Goal: Task Accomplishment & Management: Manage account settings

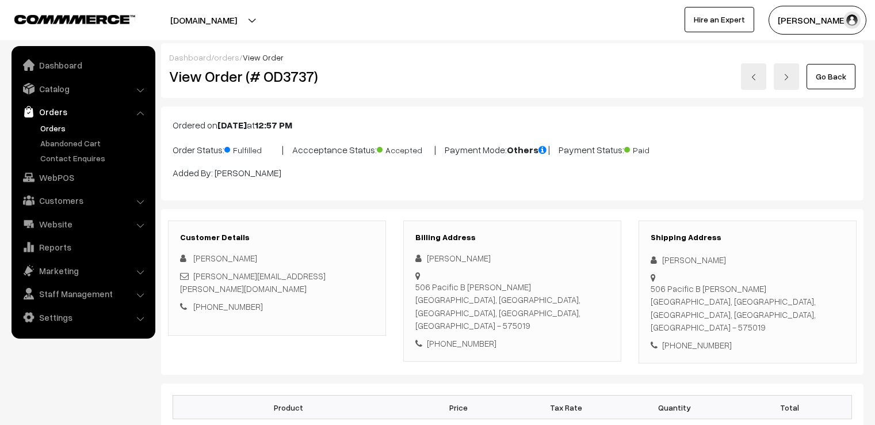
scroll to position [829, 0]
click at [821, 81] on link "Go Back" at bounding box center [831, 76] width 49 height 25
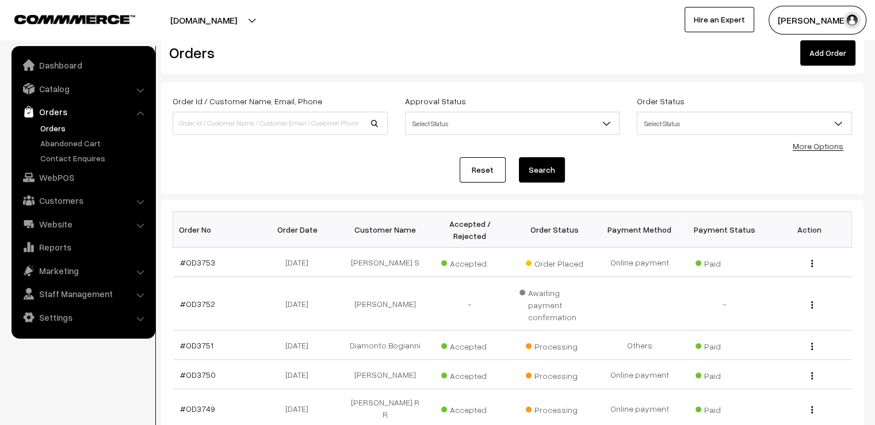
scroll to position [46, 0]
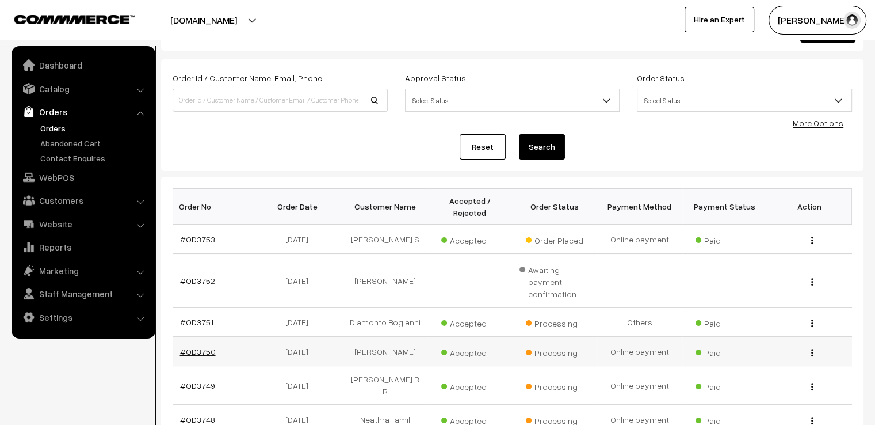
click at [197, 346] on link "#OD3750" at bounding box center [198, 351] width 36 height 10
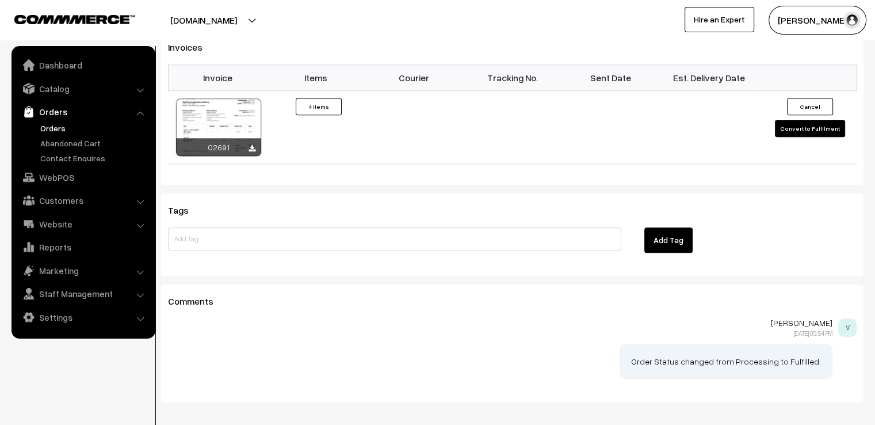
scroll to position [875, 0]
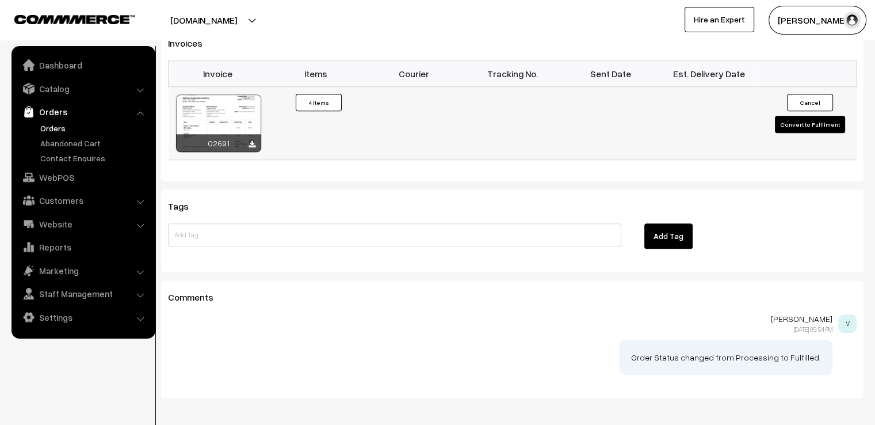
click at [785, 116] on button "Convert to Fulfilment" at bounding box center [810, 124] width 70 height 17
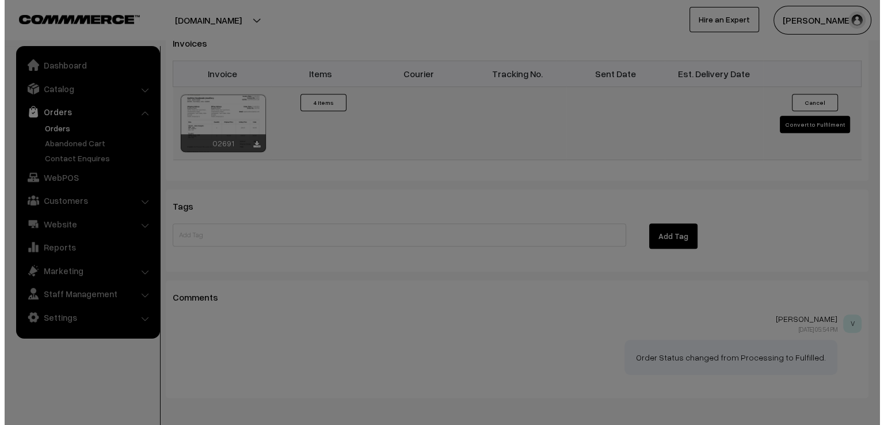
scroll to position [876, 0]
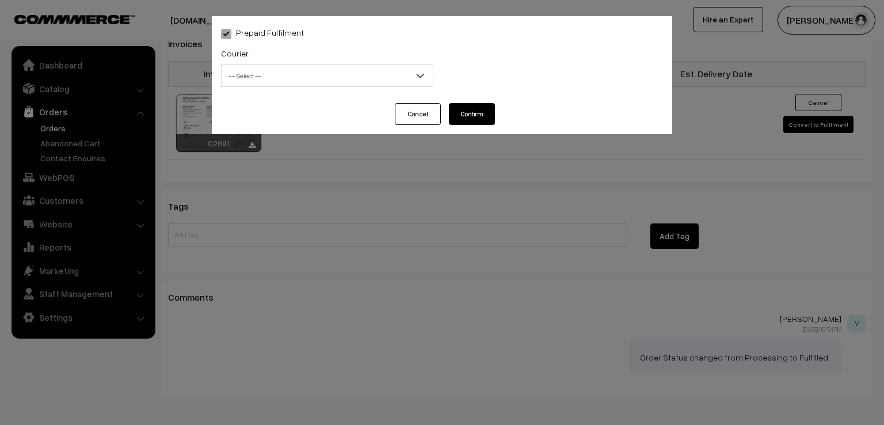
click at [380, 63] on div "Courier -- Select -- DTDC ST Courier India Post Professional Courier Self Pick …" at bounding box center [327, 66] width 212 height 41
click at [337, 83] on span "-- Select --" at bounding box center [327, 76] width 211 height 20
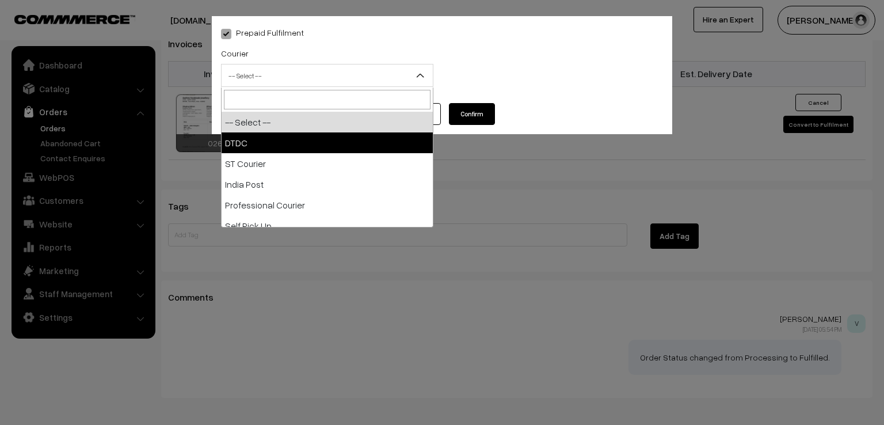
select select "1"
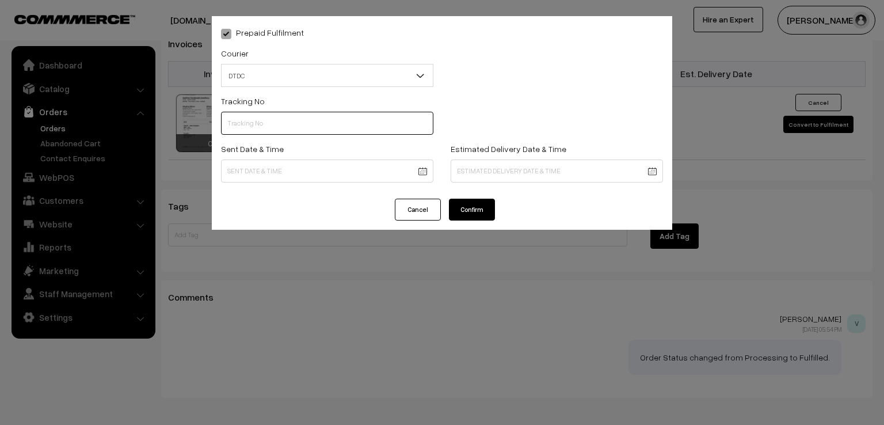
click at [311, 120] on input "text" at bounding box center [327, 123] width 212 height 23
type input "d"
type input "D1005177088"
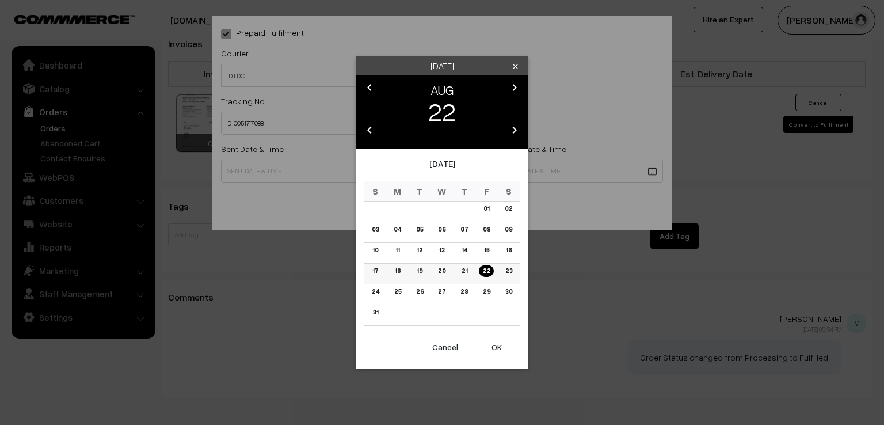
click at [463, 270] on link "21" at bounding box center [463, 271] width 13 height 12
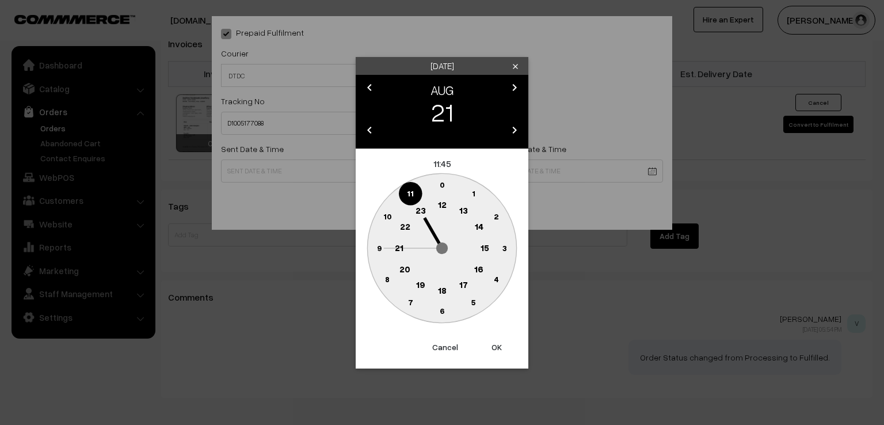
click at [373, 253] on circle at bounding box center [379, 248] width 24 height 24
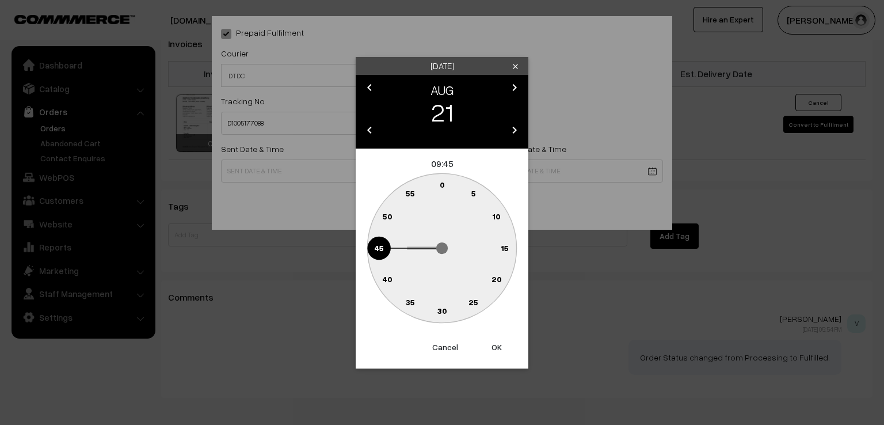
click at [440, 183] on text "0" at bounding box center [442, 185] width 5 height 10
type input "21-08-2025 09:00"
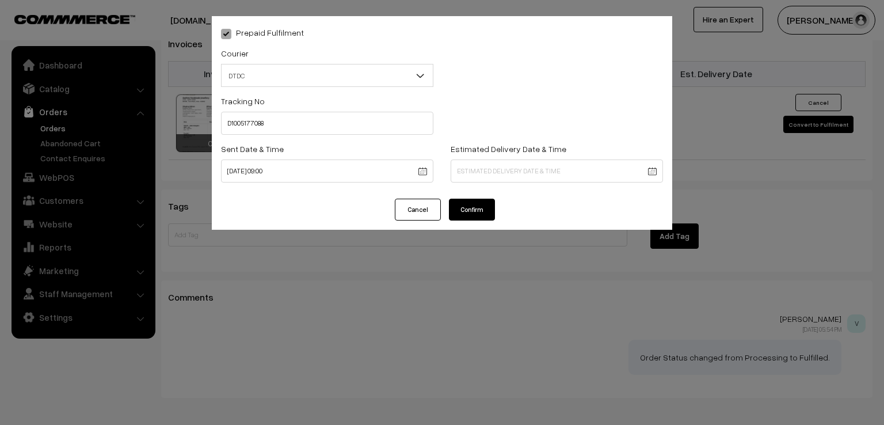
click at [472, 210] on button "Confirm" at bounding box center [472, 209] width 46 height 22
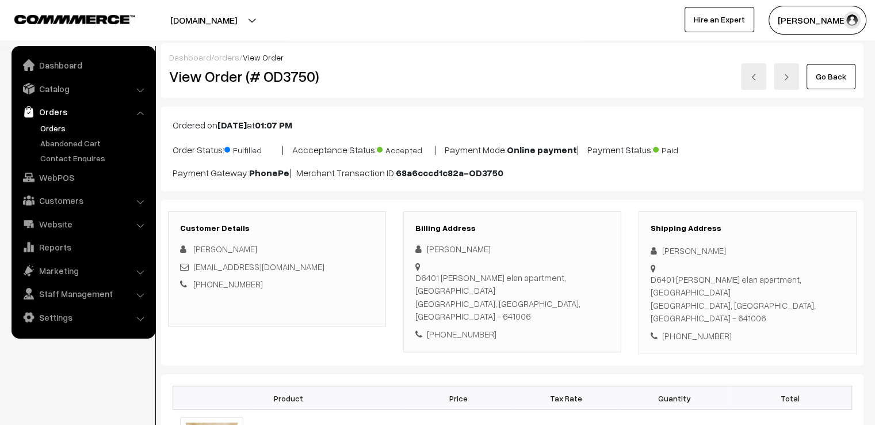
click at [842, 72] on link "Go Back" at bounding box center [831, 76] width 49 height 25
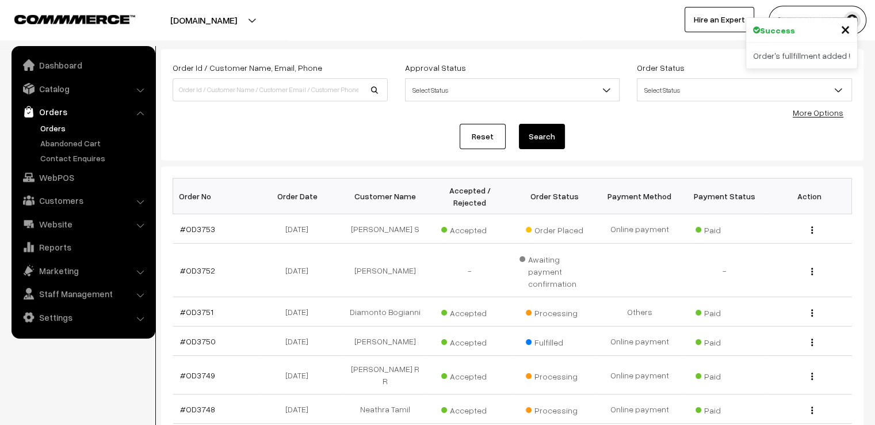
scroll to position [92, 0]
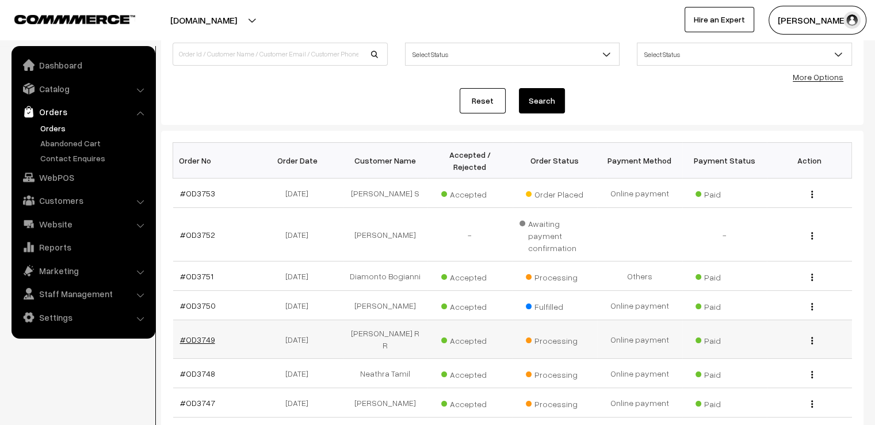
click at [190, 334] on link "#OD3749" at bounding box center [197, 339] width 35 height 10
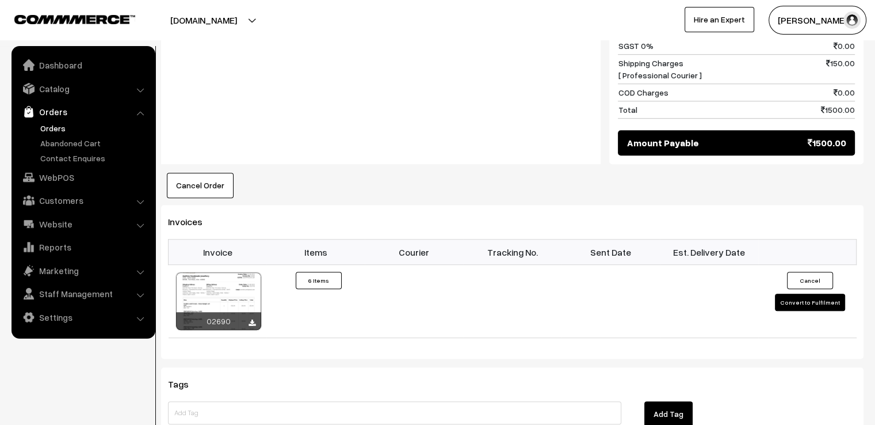
scroll to position [852, 0]
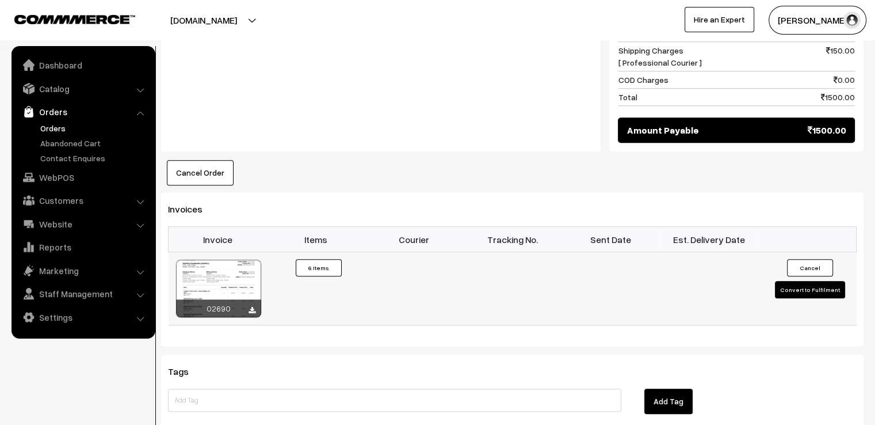
click at [811, 292] on button "Convert to Fulfilment" at bounding box center [810, 289] width 70 height 17
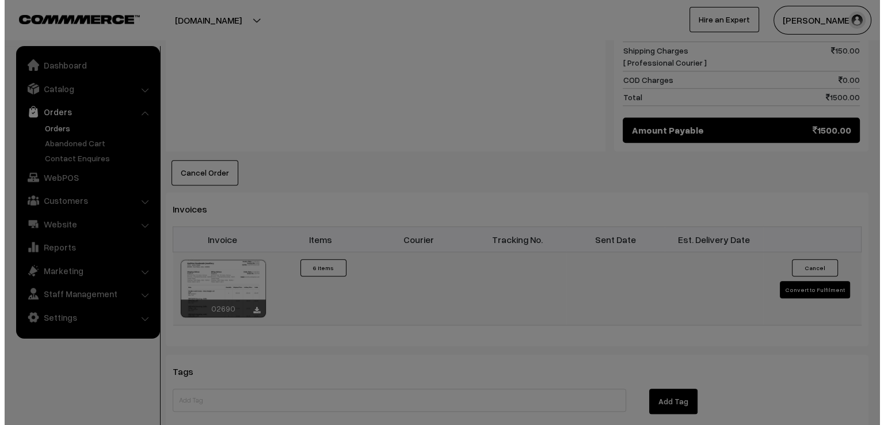
scroll to position [856, 0]
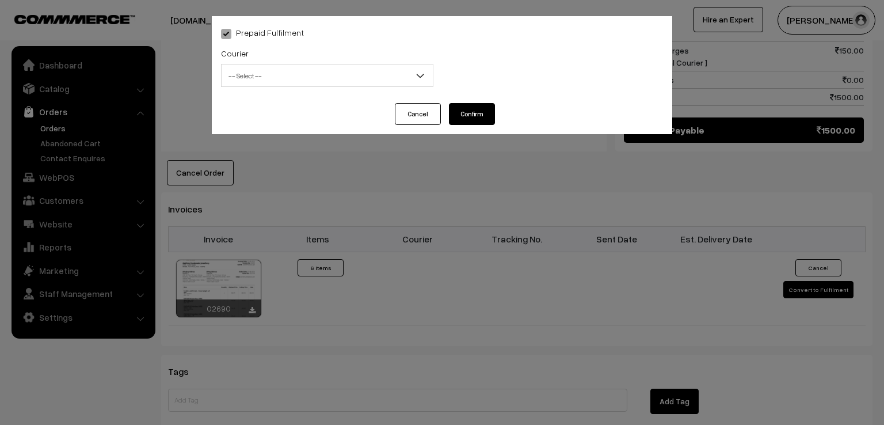
click at [341, 79] on span "-- Select --" at bounding box center [327, 76] width 211 height 20
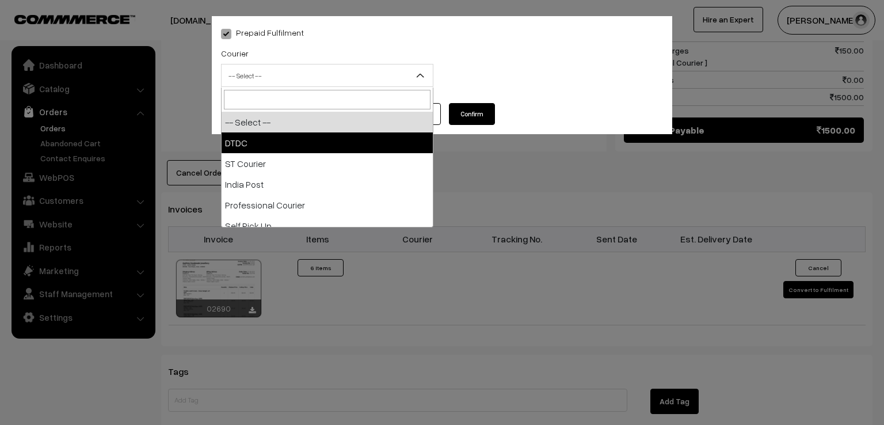
select select "1"
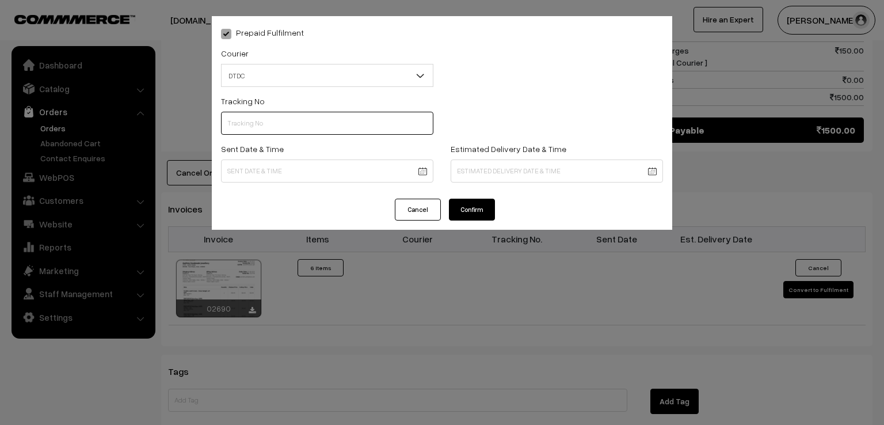
click at [320, 129] on input "text" at bounding box center [327, 123] width 212 height 23
type input "D1005177087"
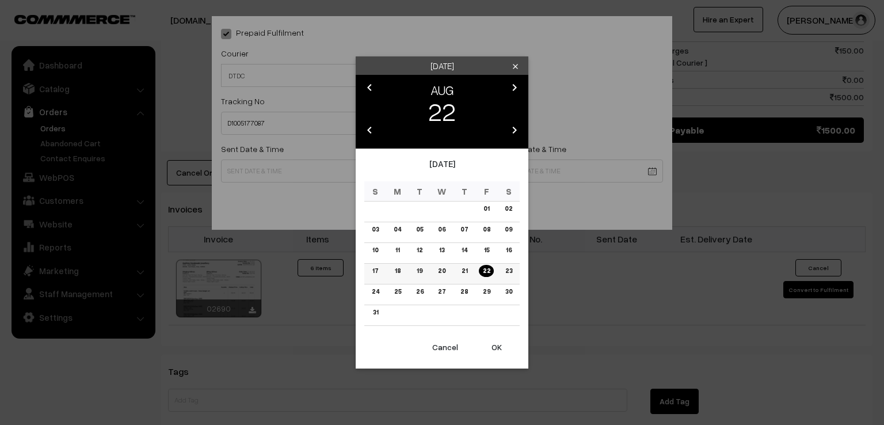
click at [464, 272] on link "21" at bounding box center [463, 271] width 13 height 12
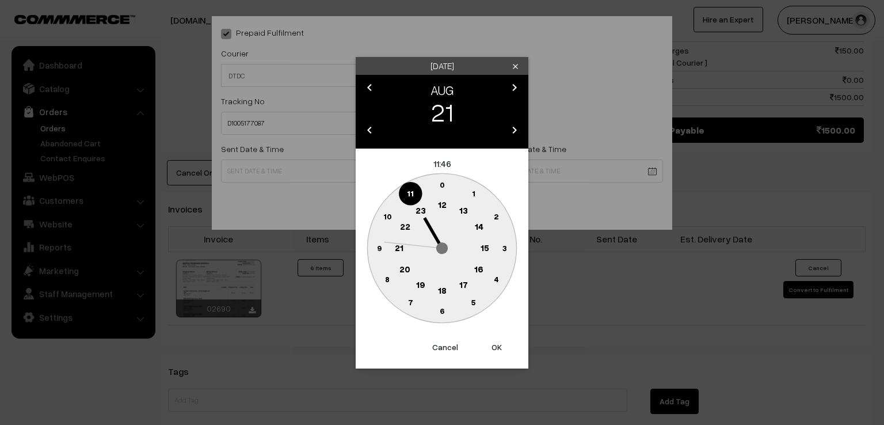
click at [377, 247] on text "9" at bounding box center [379, 247] width 5 height 10
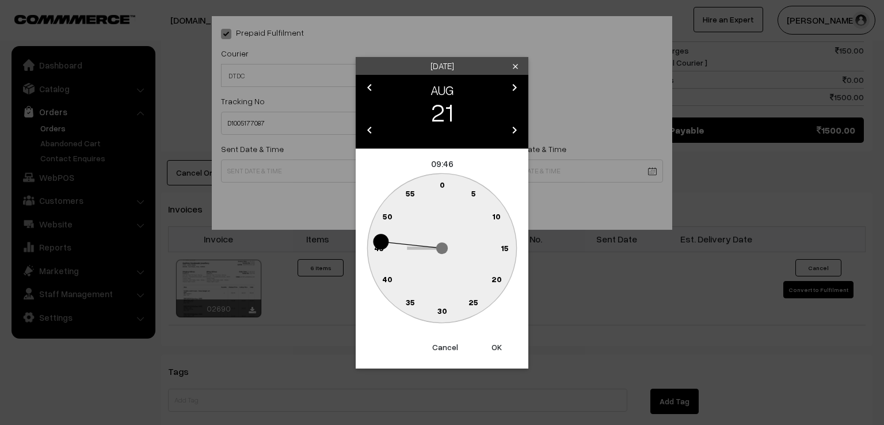
click at [441, 185] on text "0" at bounding box center [442, 185] width 5 height 10
type input "21-08-2025 09:00"
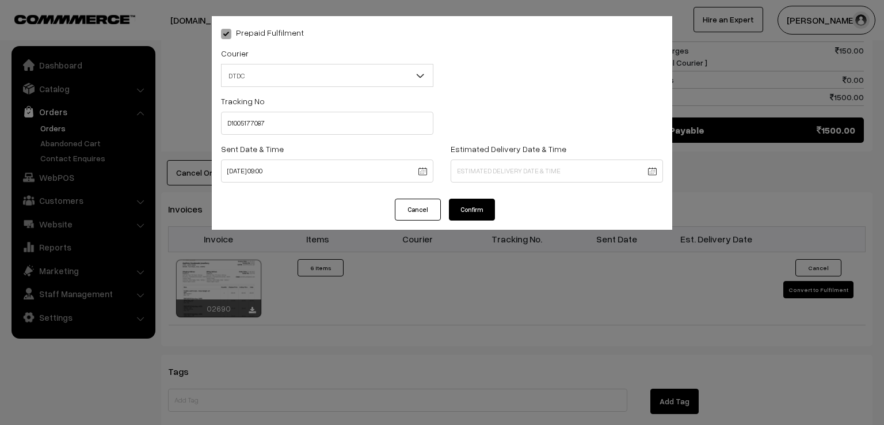
click at [469, 218] on button "Confirm" at bounding box center [472, 209] width 46 height 22
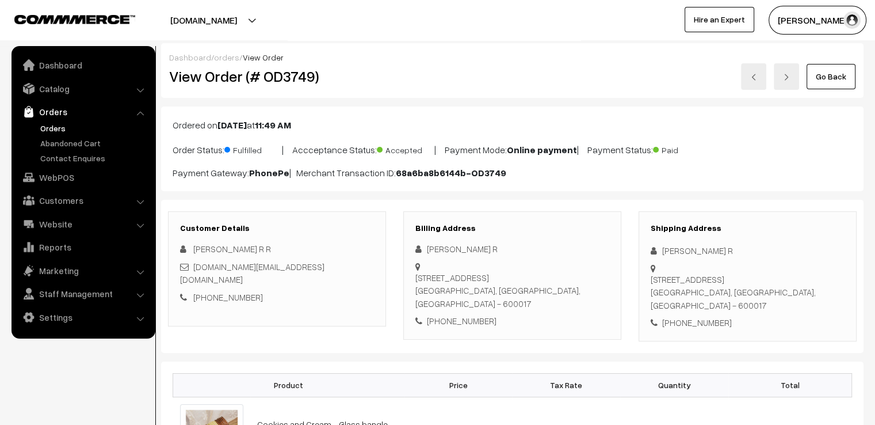
click at [828, 85] on link "Go Back" at bounding box center [831, 76] width 49 height 25
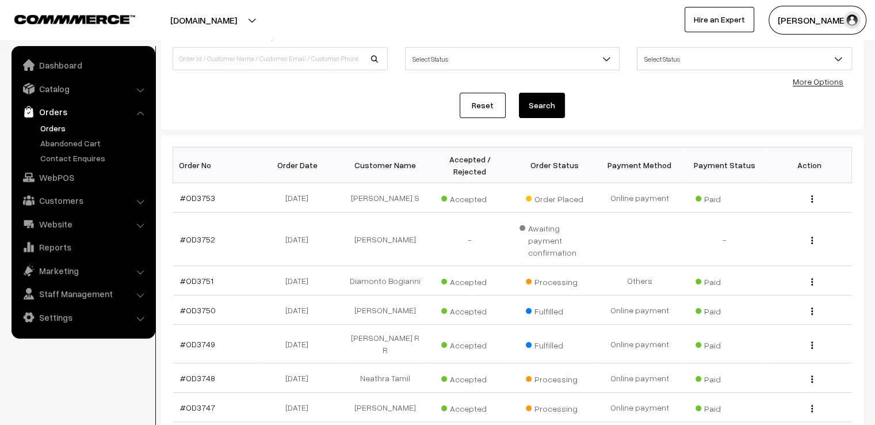
scroll to position [115, 0]
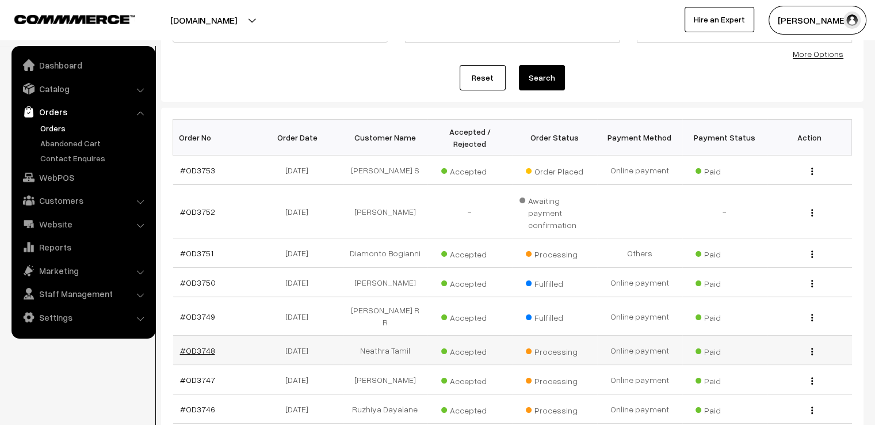
click at [196, 345] on link "#OD3748" at bounding box center [197, 350] width 35 height 10
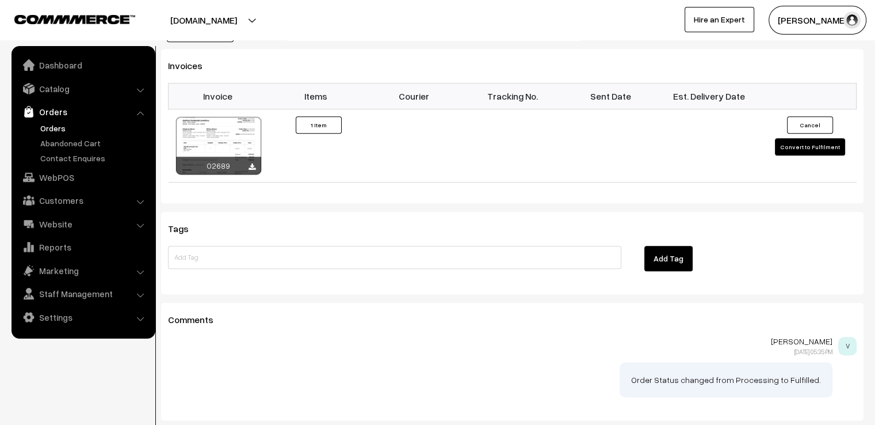
scroll to position [782, 0]
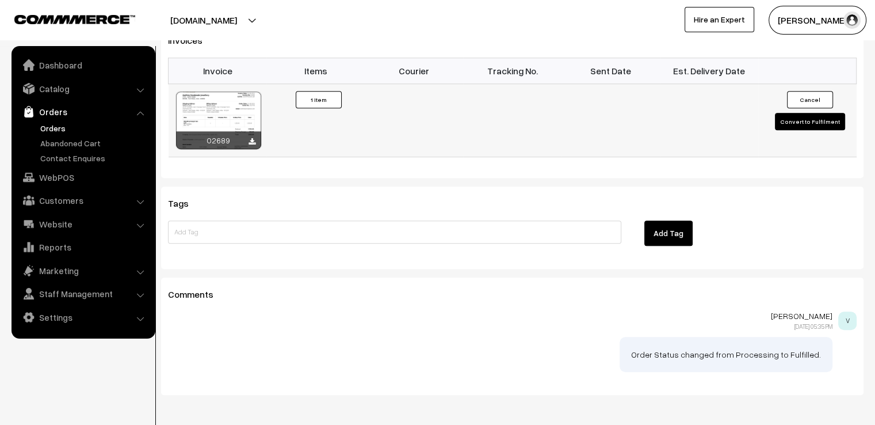
click at [819, 113] on button "Convert to Fulfilment" at bounding box center [810, 121] width 70 height 17
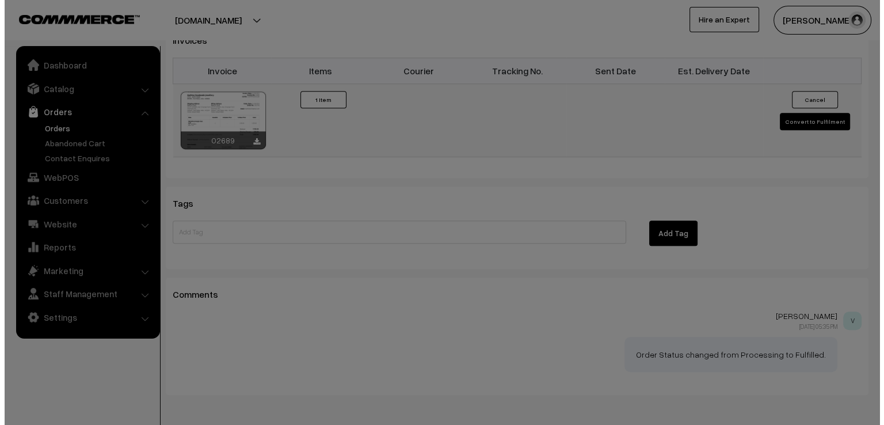
scroll to position [783, 0]
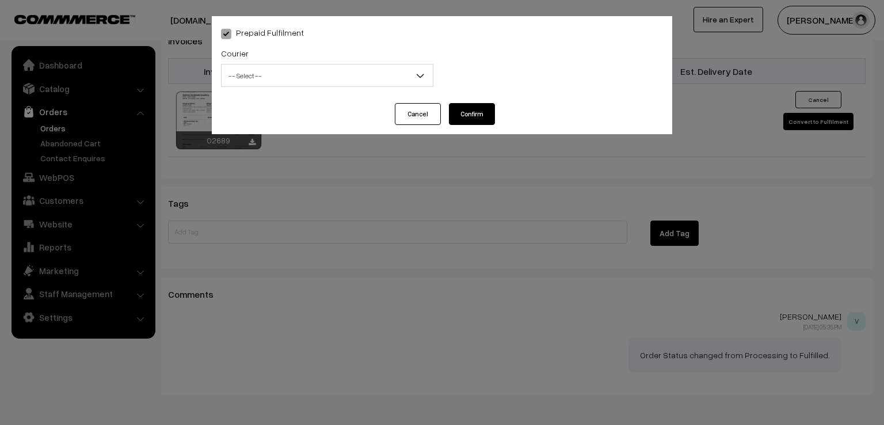
click at [256, 71] on span "-- Select --" at bounding box center [327, 76] width 211 height 20
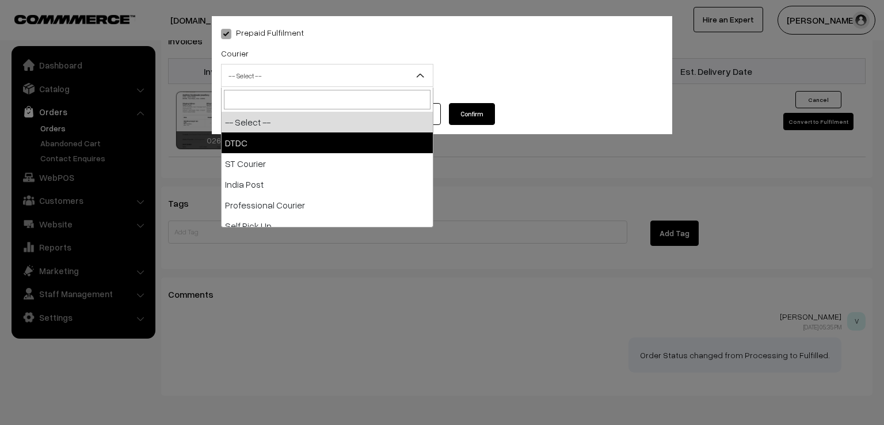
select select "1"
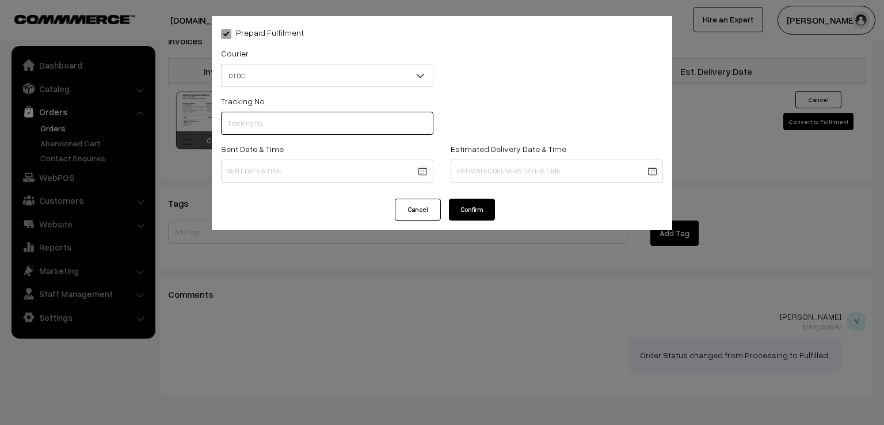
click at [293, 125] on input "text" at bounding box center [327, 123] width 212 height 23
type input "D1005146064"
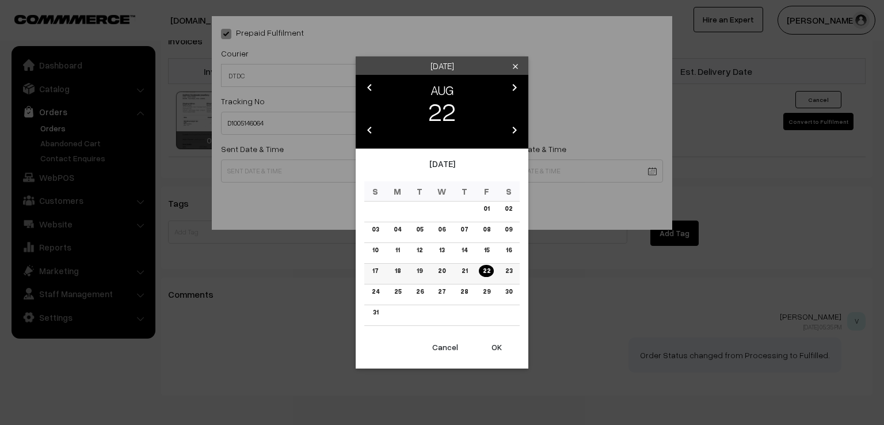
click at [465, 266] on link "21" at bounding box center [463, 271] width 13 height 12
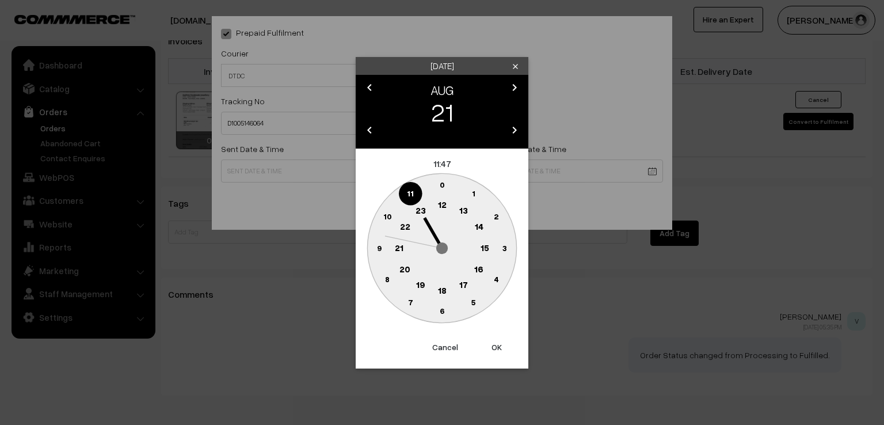
click at [375, 242] on circle at bounding box center [379, 248] width 24 height 24
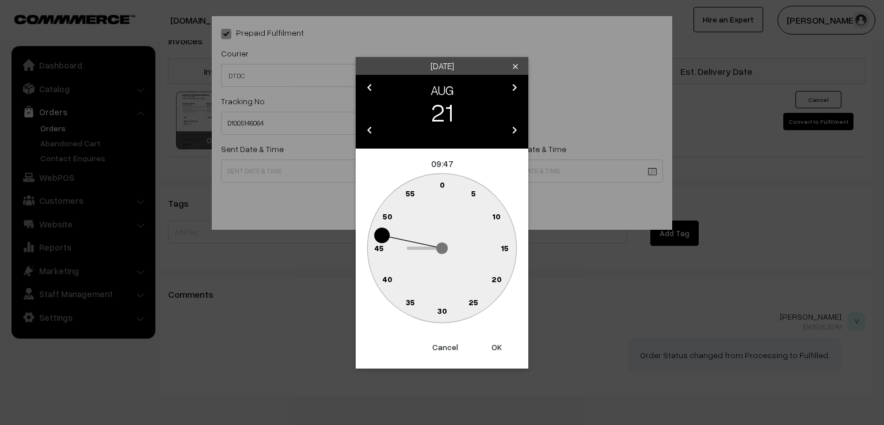
click at [442, 178] on circle at bounding box center [442, 185] width 24 height 24
type input "21-08-2025 09:00"
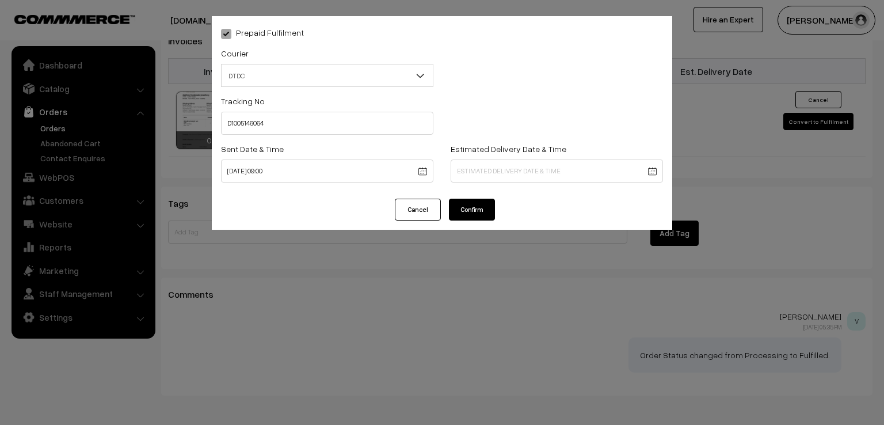
click at [458, 205] on button "Confirm" at bounding box center [472, 209] width 46 height 22
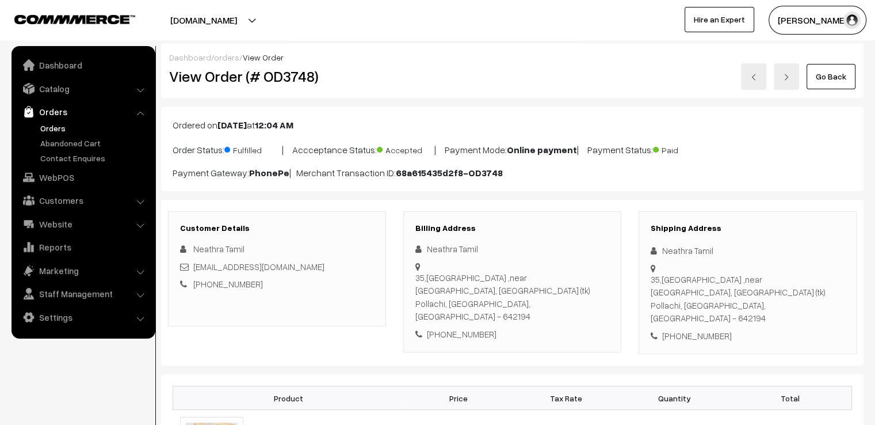
click at [836, 72] on link "Go Back" at bounding box center [831, 76] width 49 height 25
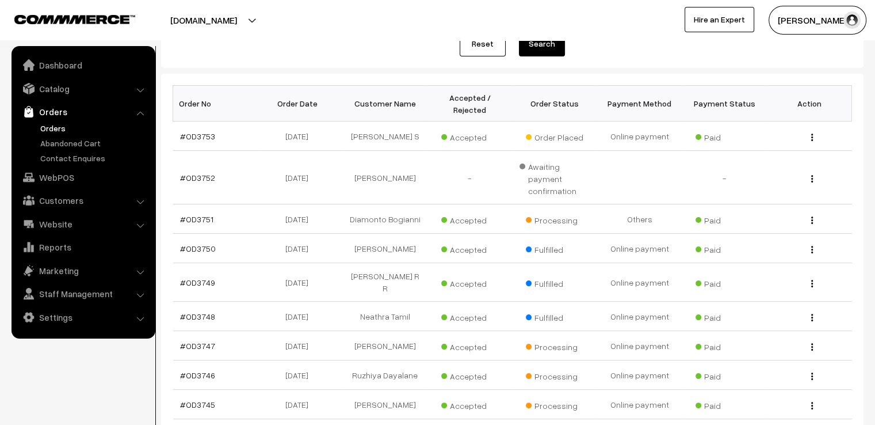
scroll to position [161, 0]
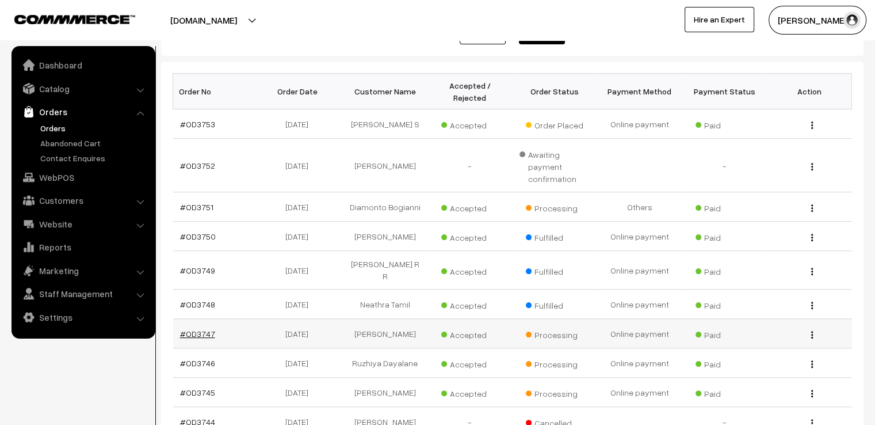
click at [197, 329] on link "#OD3747" at bounding box center [197, 334] width 35 height 10
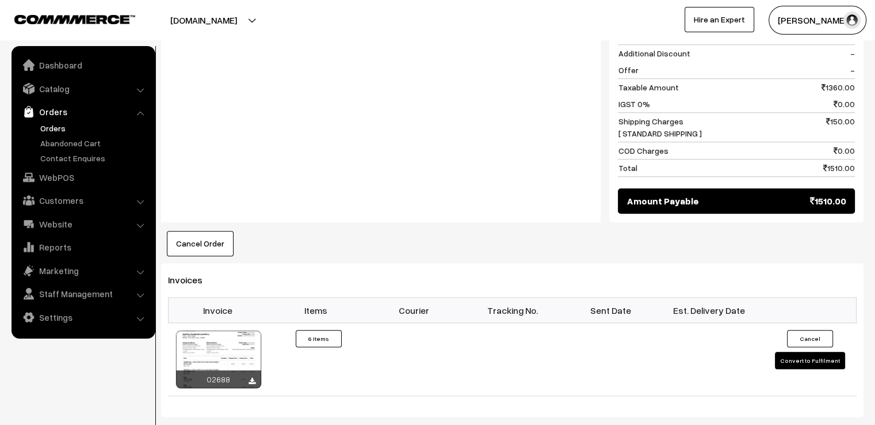
scroll to position [921, 0]
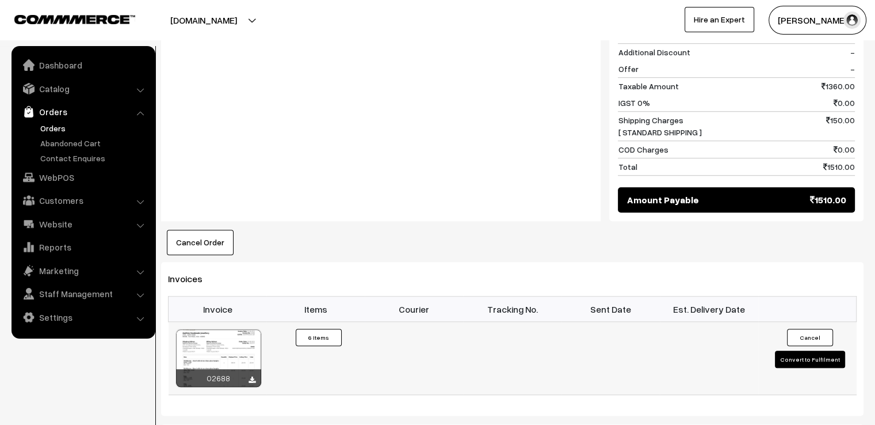
click at [790, 352] on td "Cancel Convert to Fulfilment" at bounding box center [807, 358] width 98 height 73
click at [824, 350] on button "Convert to Fulfilment" at bounding box center [810, 358] width 70 height 17
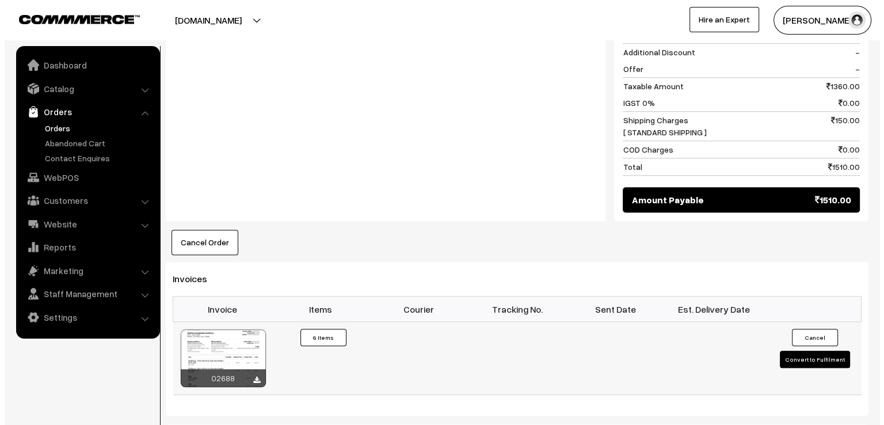
scroll to position [926, 0]
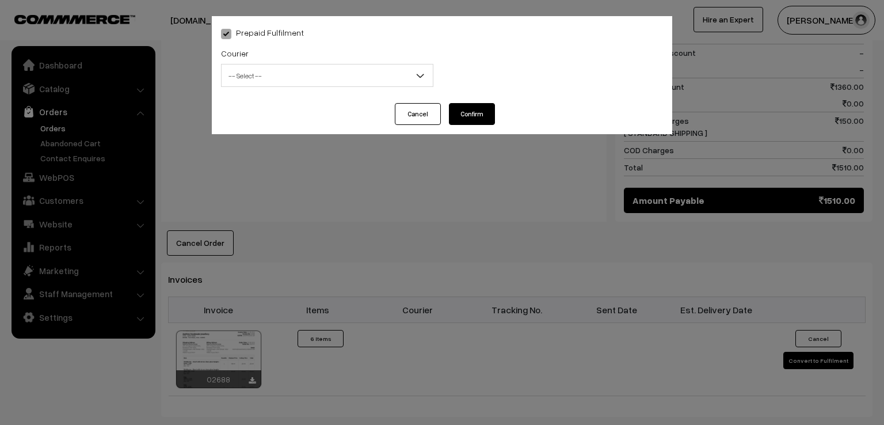
click at [364, 82] on span "-- Select --" at bounding box center [327, 76] width 211 height 20
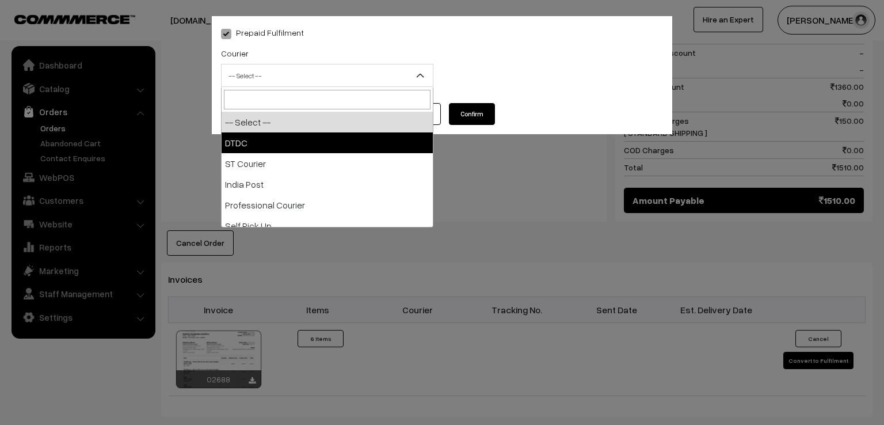
select select "1"
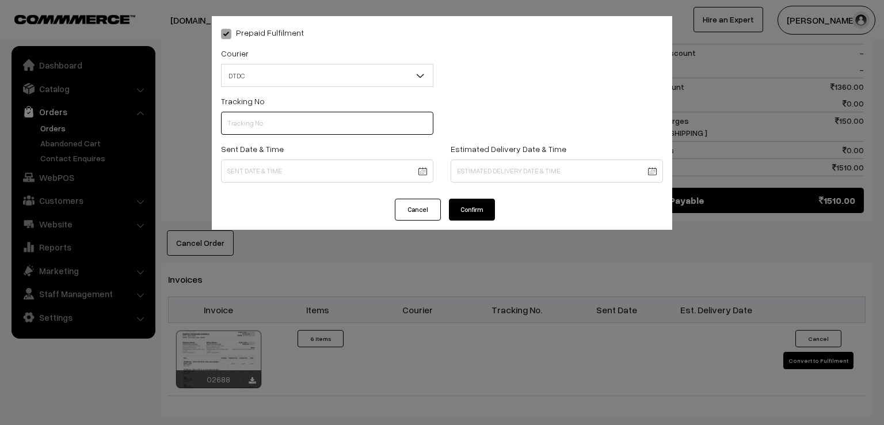
click at [308, 120] on input "text" at bounding box center [327, 123] width 212 height 23
type input "7D115910082"
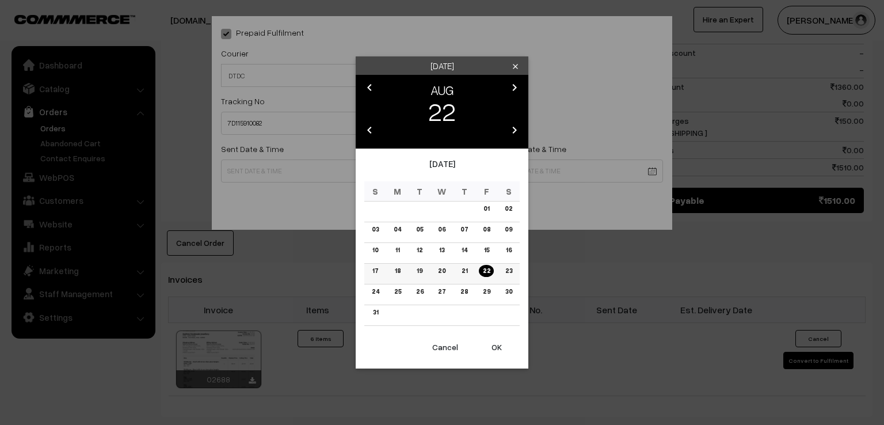
click at [470, 266] on td "21" at bounding box center [464, 274] width 22 height 21
click at [465, 270] on link "21" at bounding box center [463, 271] width 13 height 12
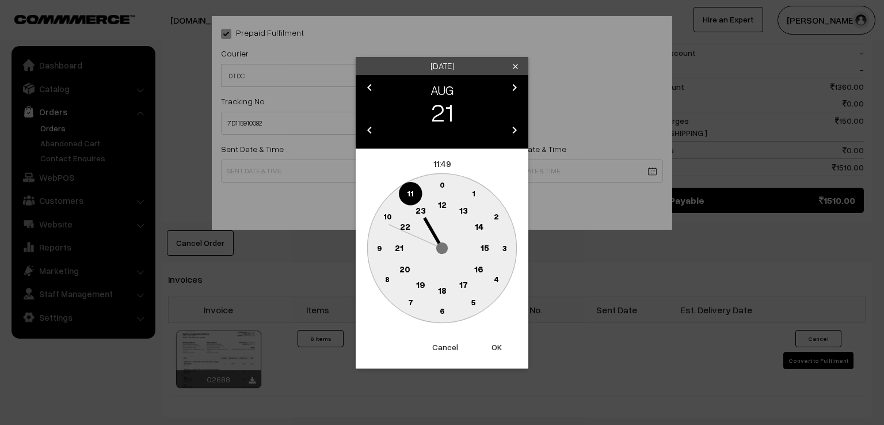
click at [375, 247] on circle at bounding box center [379, 248] width 24 height 24
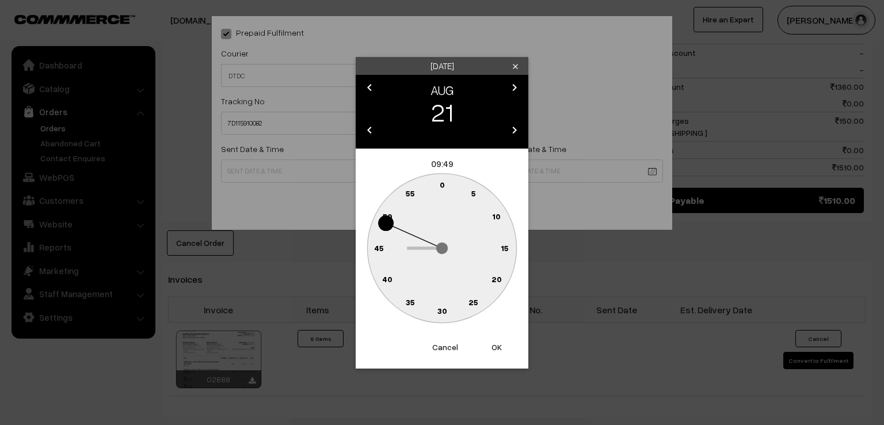
click at [440, 182] on text "0" at bounding box center [442, 185] width 5 height 10
type input "21-08-2025 09:00"
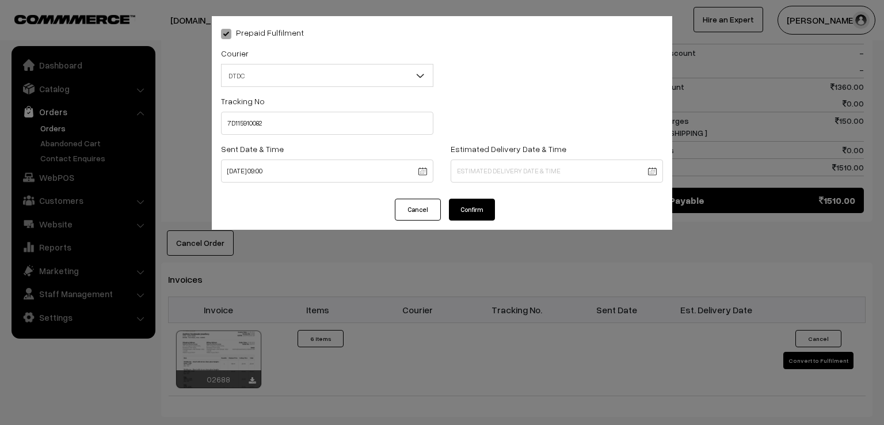
click at [455, 202] on button "Confirm" at bounding box center [472, 209] width 46 height 22
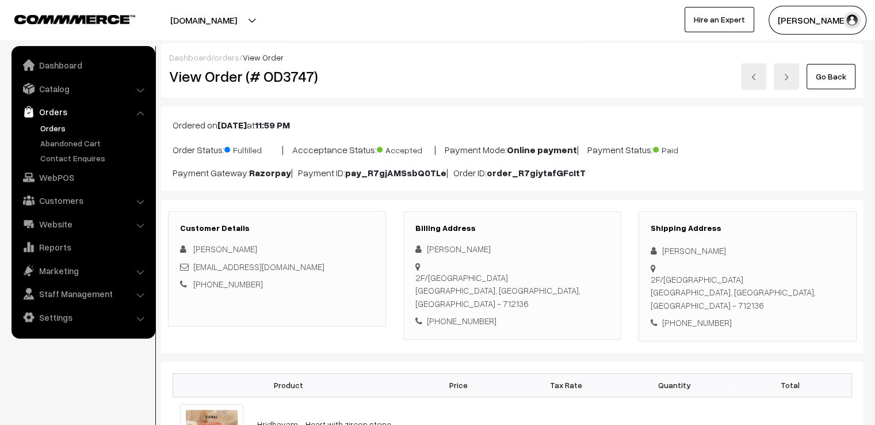
click at [829, 78] on link "Go Back" at bounding box center [831, 76] width 49 height 25
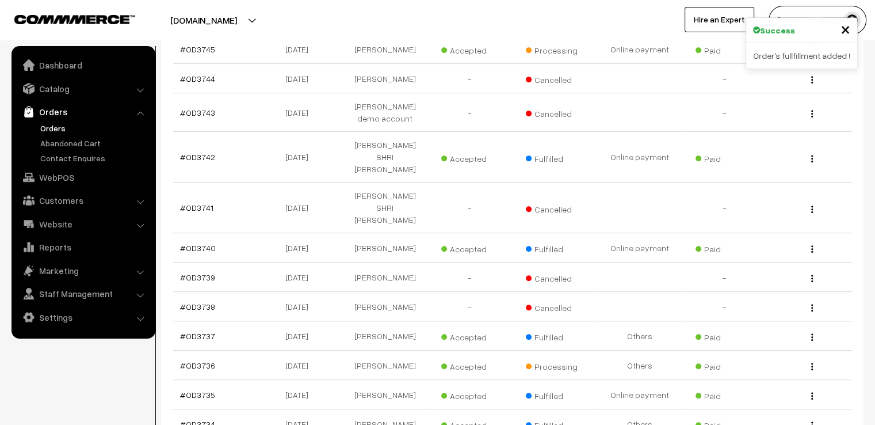
scroll to position [506, 0]
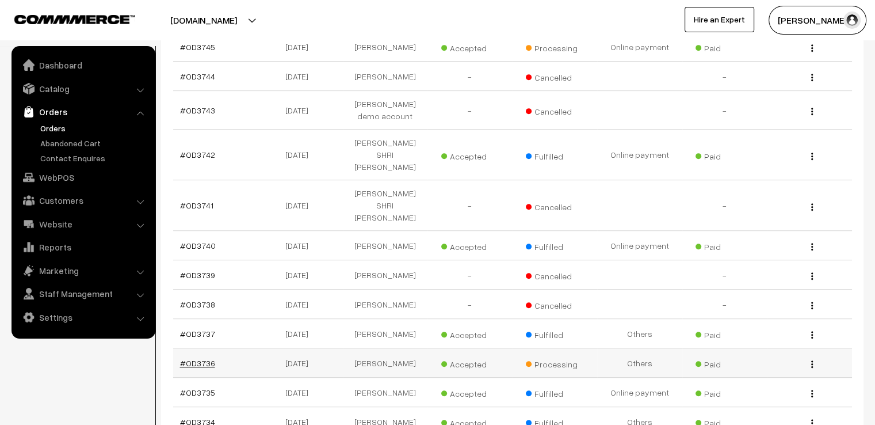
click at [193, 358] on link "#OD3736" at bounding box center [197, 363] width 35 height 10
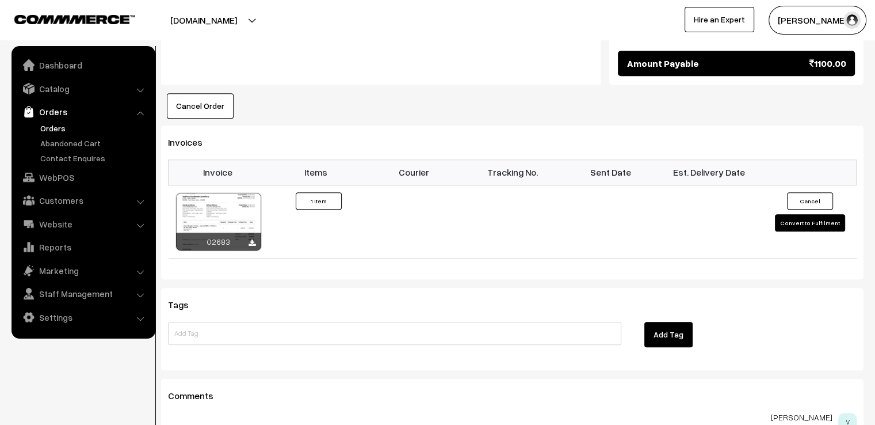
scroll to position [717, 0]
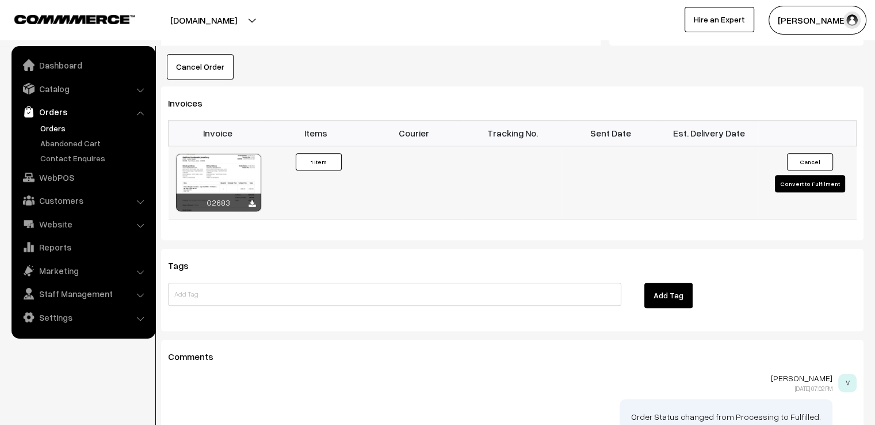
click at [803, 180] on button "Convert to Fulfilment" at bounding box center [810, 183] width 70 height 17
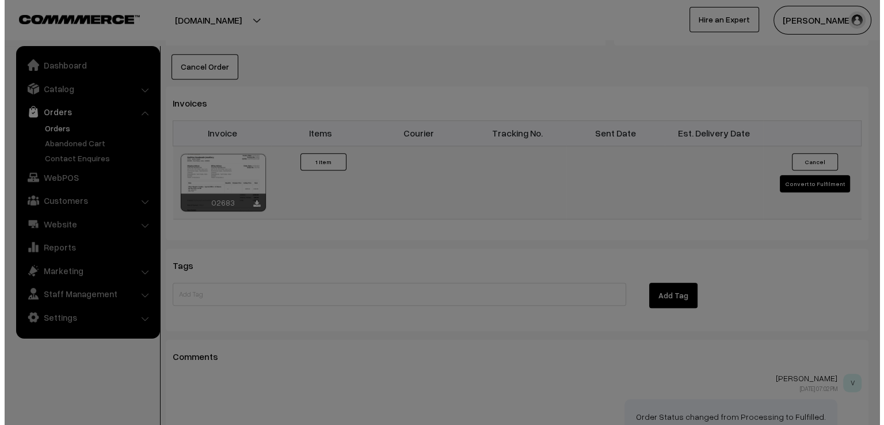
scroll to position [718, 0]
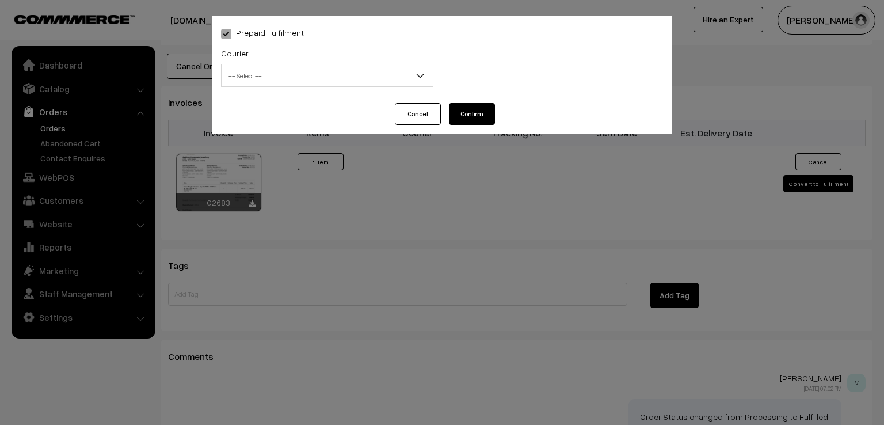
click at [386, 79] on span "-- Select --" at bounding box center [327, 76] width 211 height 20
select select "1"
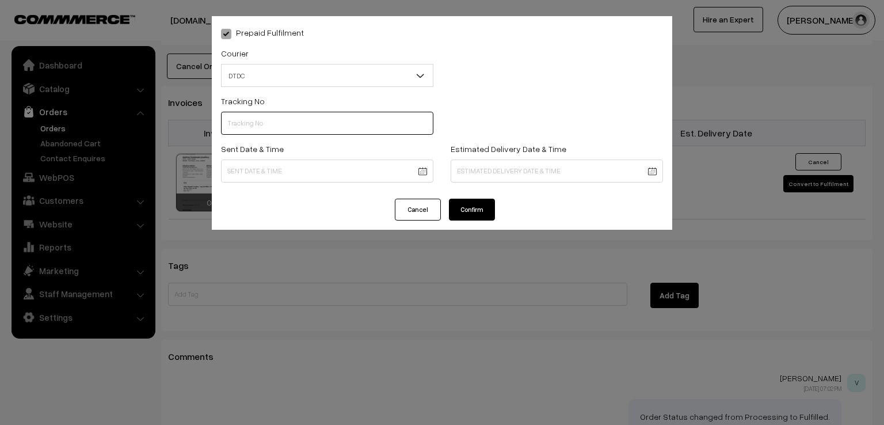
click at [278, 127] on input "text" at bounding box center [327, 123] width 212 height 23
type input "D1005146067"
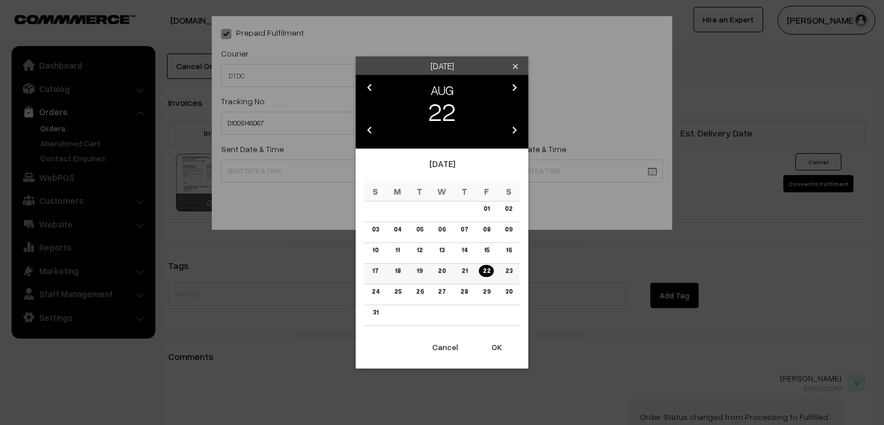
click at [464, 276] on link "21" at bounding box center [463, 271] width 13 height 12
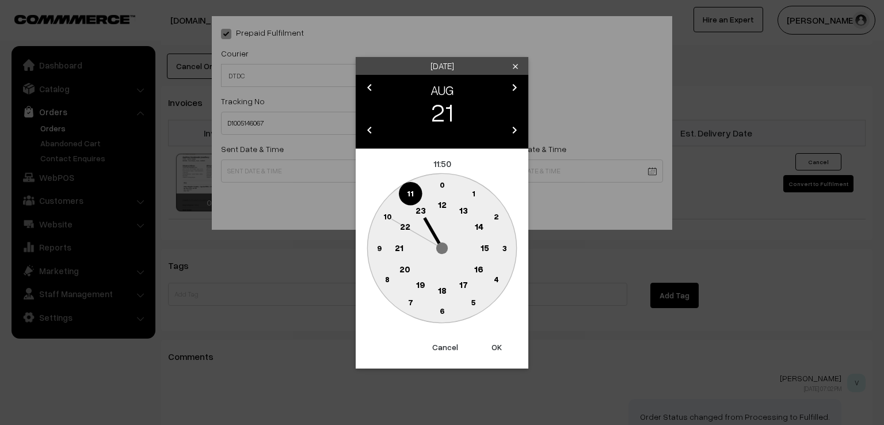
click at [378, 247] on text "9" at bounding box center [379, 247] width 5 height 10
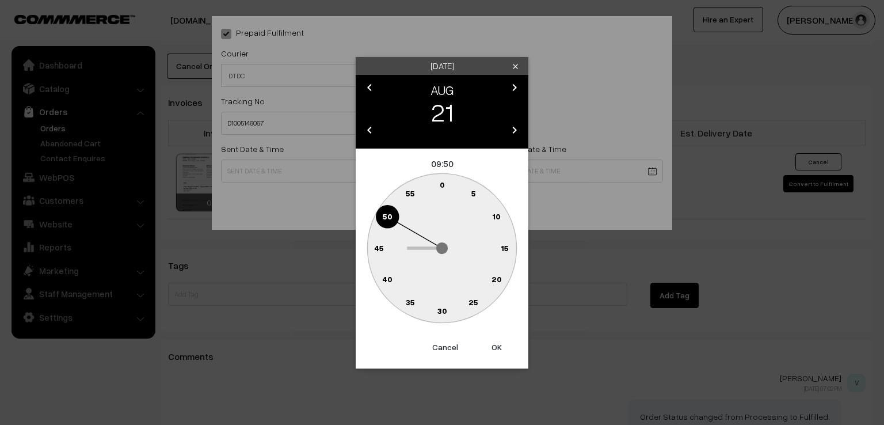
click at [441, 182] on text "0" at bounding box center [442, 185] width 5 height 10
type input "21-08-2025 09:00"
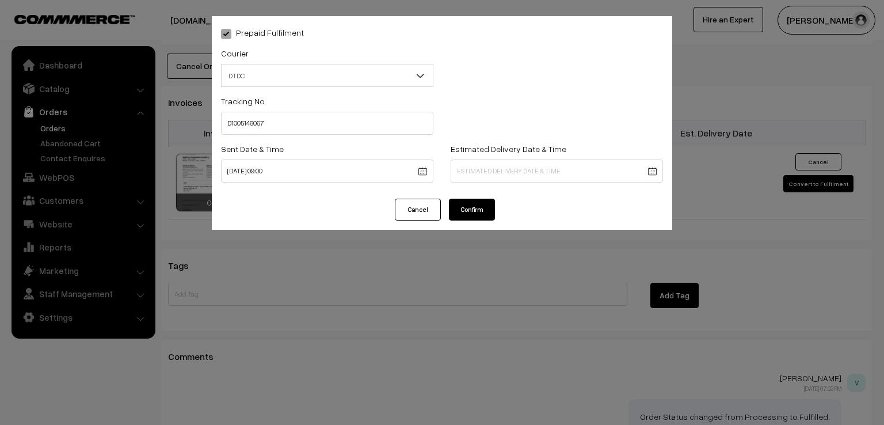
click at [464, 209] on button "Confirm" at bounding box center [472, 209] width 46 height 22
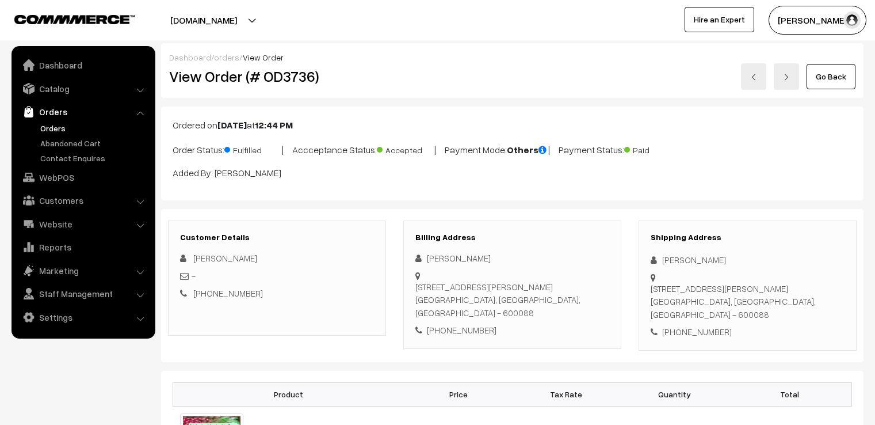
scroll to position [717, 0]
